Goal: Task Accomplishment & Management: Complete application form

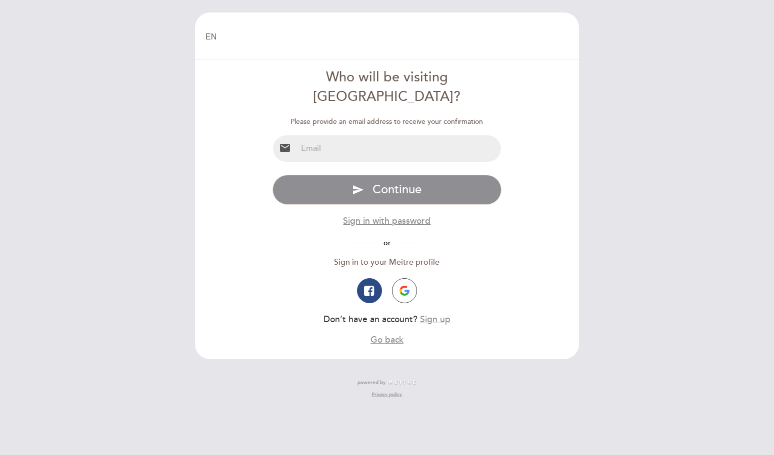
click at [362, 135] on input "email" at bounding box center [399, 148] width 204 height 26
type input "[EMAIL_ADDRESS][DOMAIN_NAME]"
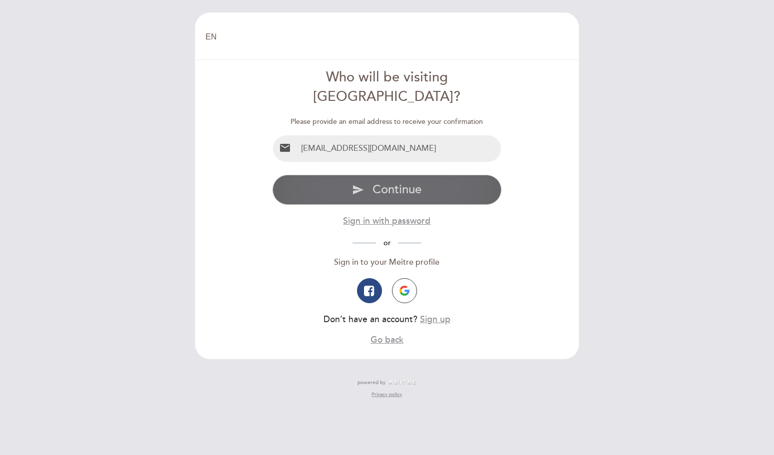
click at [372, 176] on button "send Continue" at bounding box center [386, 190] width 229 height 30
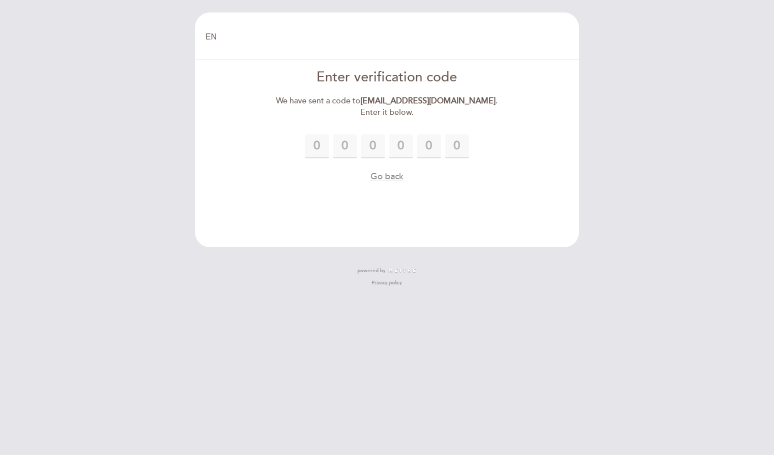
type input "2"
type input "4"
type input "3"
type input "9"
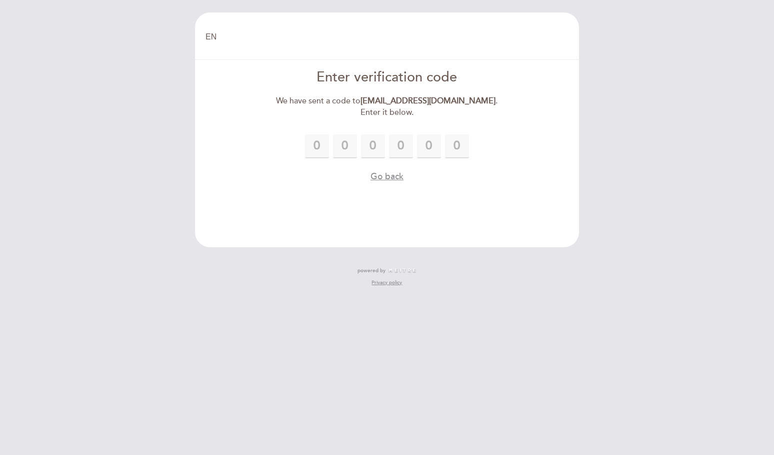
type input "9"
